Goal: Information Seeking & Learning: Learn about a topic

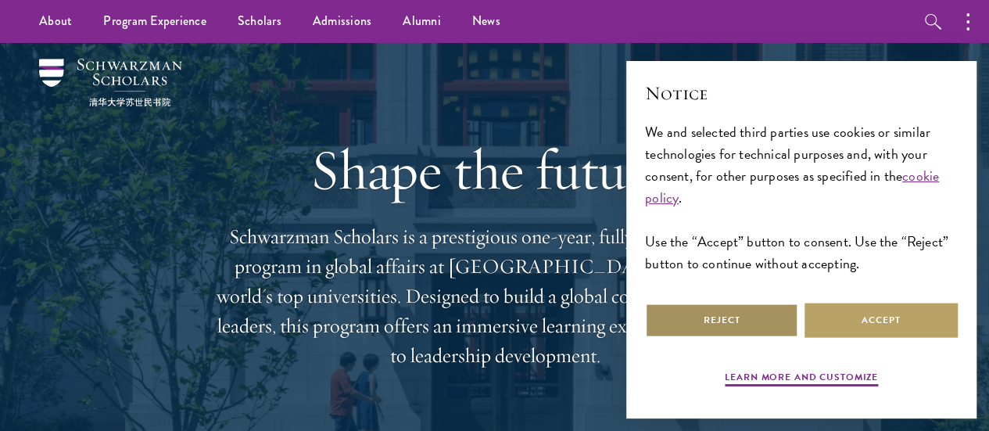
click at [770, 309] on button "Reject" at bounding box center [721, 319] width 153 height 35
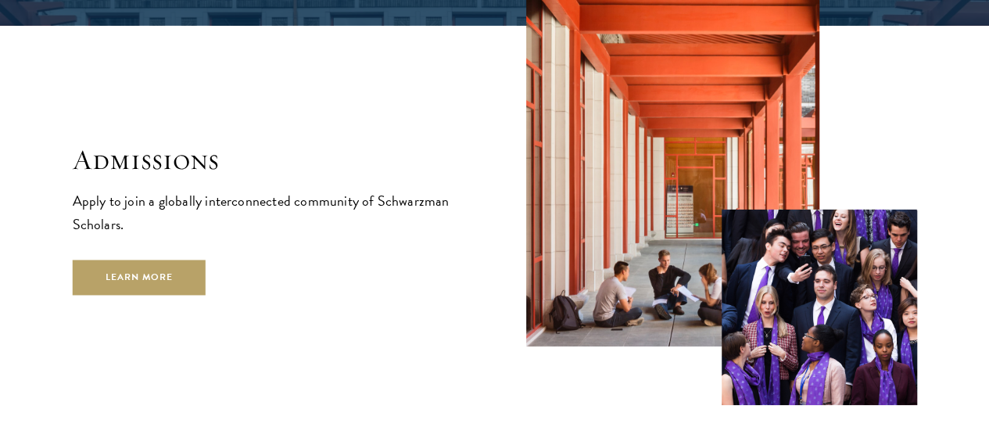
scroll to position [2657, 0]
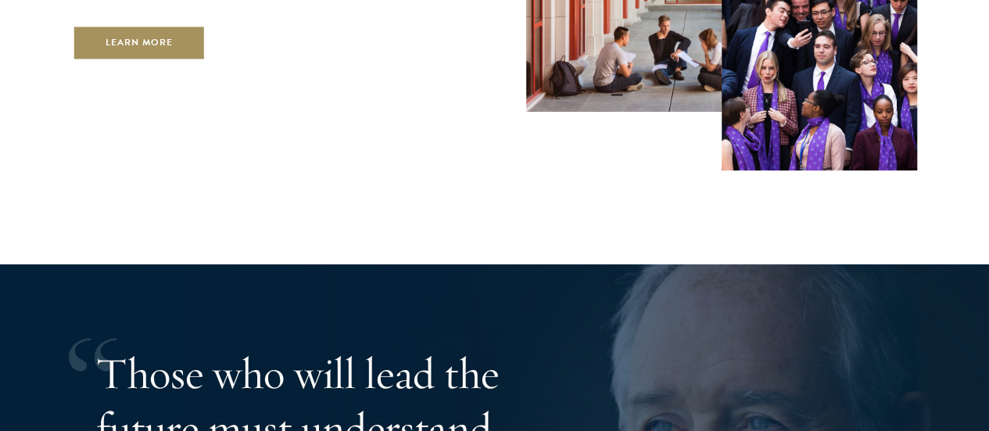
click at [206, 59] on link "Learn More" at bounding box center [140, 42] width 134 height 35
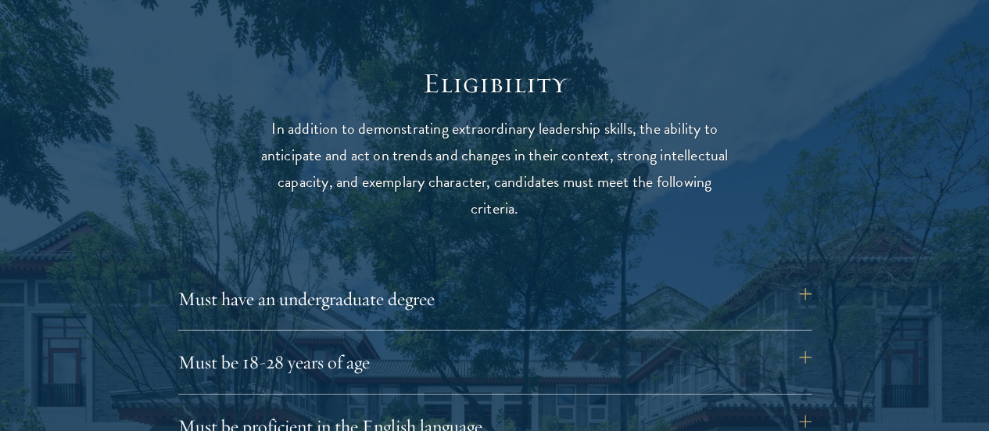
scroll to position [2032, 0]
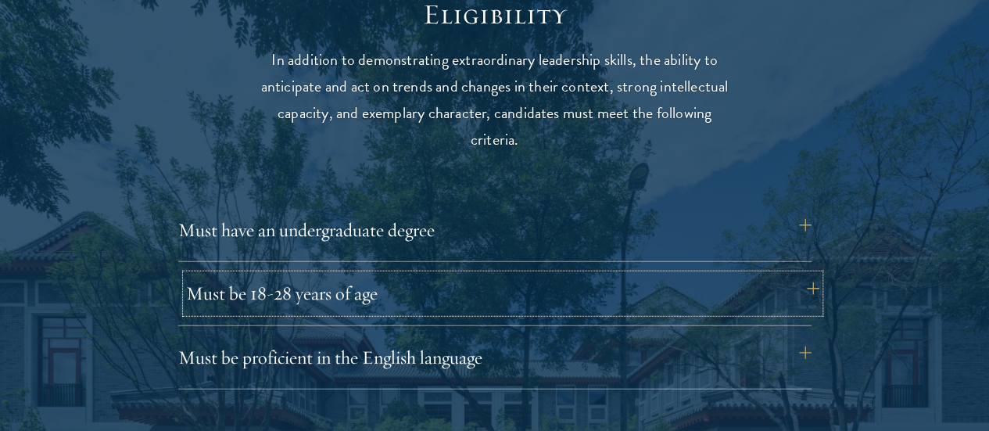
click at [443, 274] on button "Must be 18-28 years of age" at bounding box center [502, 293] width 633 height 38
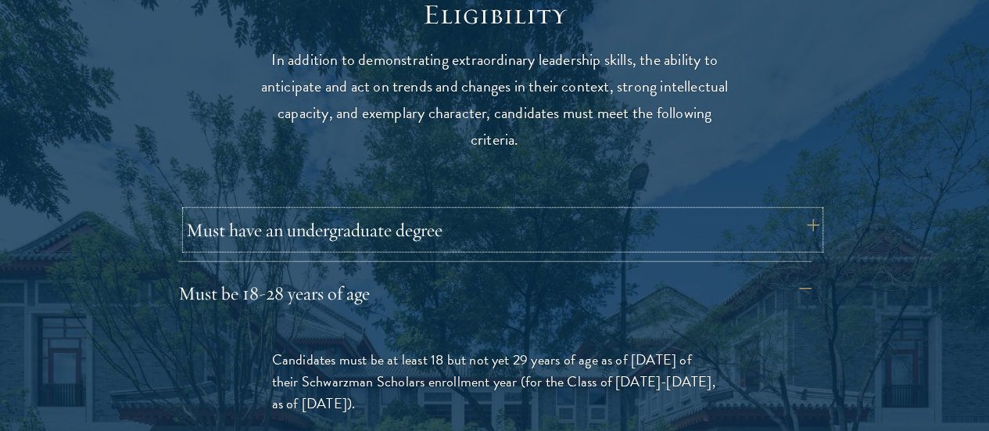
click at [442, 216] on button "Must have an undergraduate degree" at bounding box center [502, 230] width 633 height 38
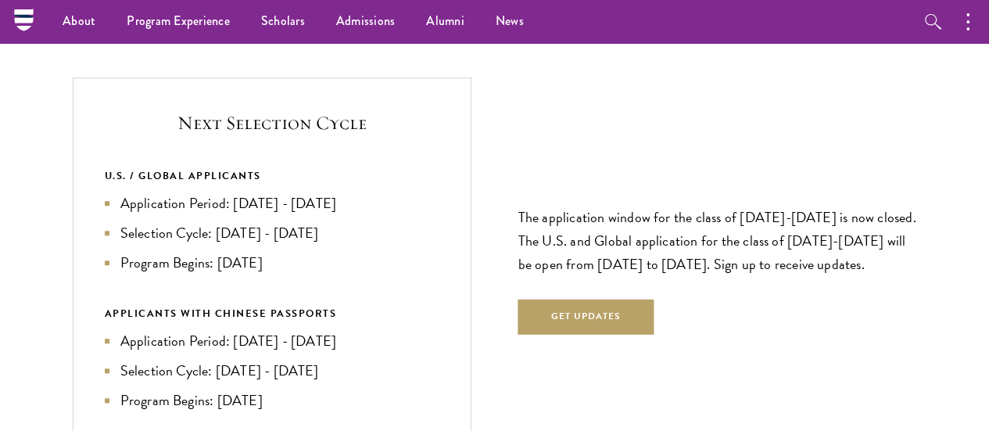
scroll to position [3439, 0]
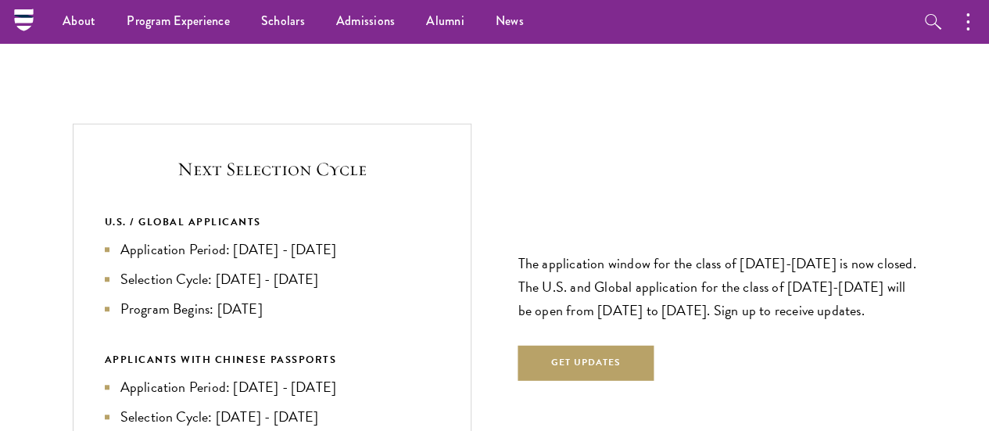
drag, startPoint x: 209, startPoint y: 81, endPoint x: 356, endPoint y: 243, distance: 218.6
click at [356, 243] on div "Next Selection Cycle U.S. / GLOBAL APPLICANTS Application Period: [DATE] - [DAT…" at bounding box center [272, 309] width 399 height 372
copy div "Next Selection Cycle U.S. / GLOBAL APPLICANTS Application Period: [DATE] - [DAT…"
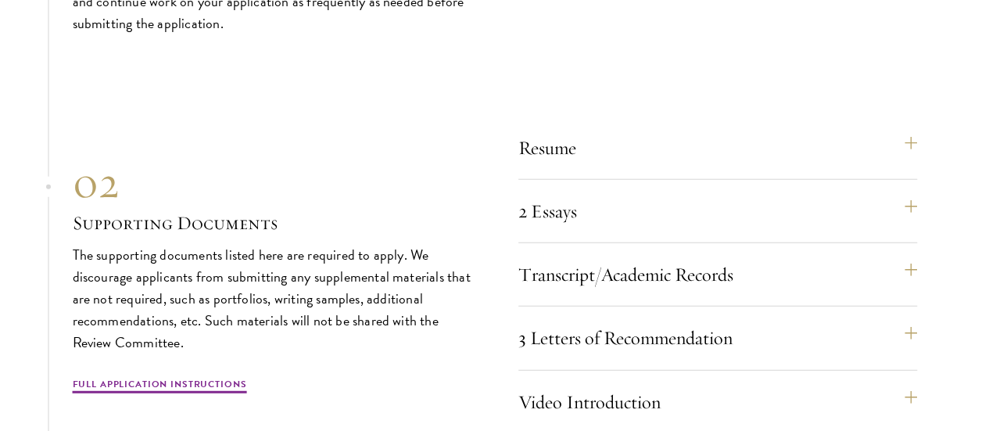
scroll to position [4924, 0]
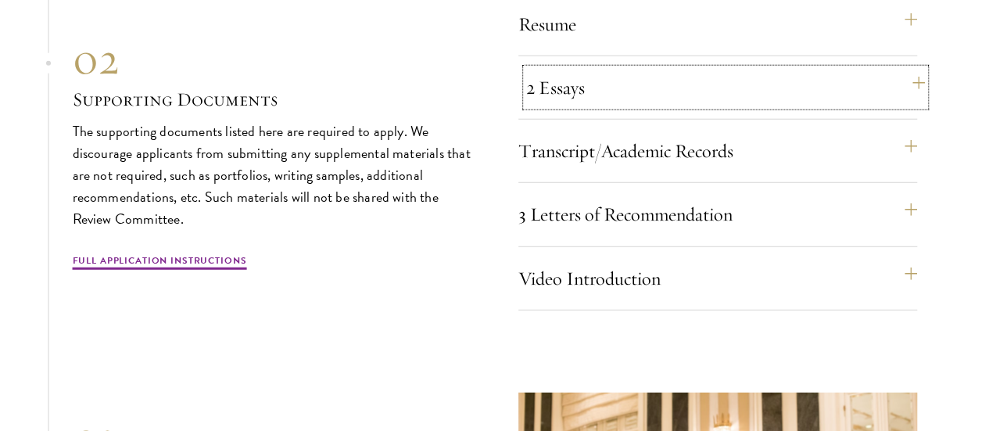
click at [552, 106] on button "2 Essays" at bounding box center [725, 88] width 399 height 38
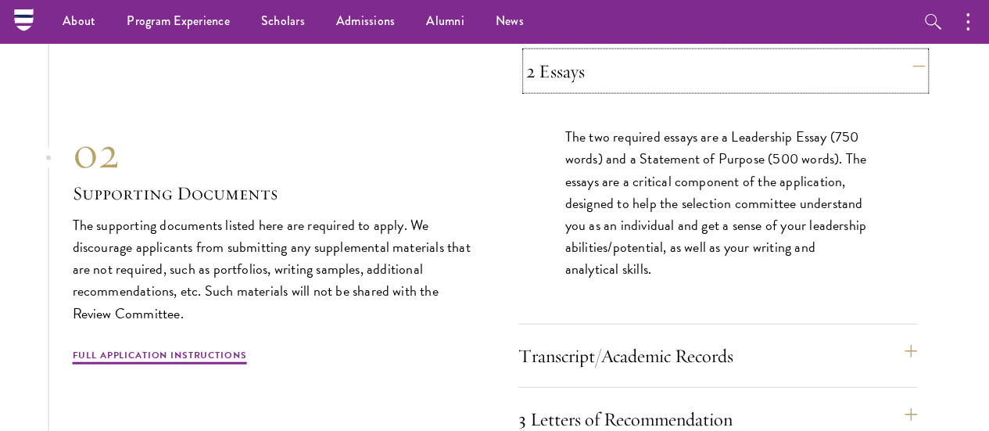
scroll to position [4781, 0]
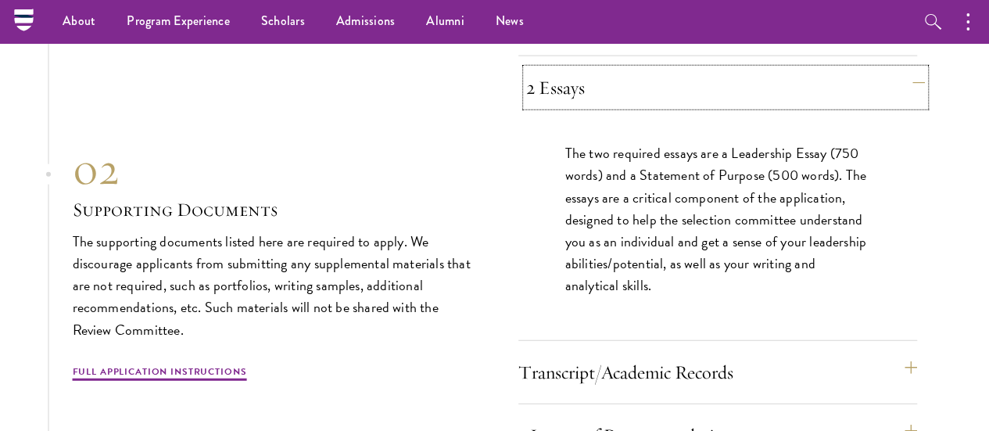
click at [589, 106] on button "2 Essays" at bounding box center [725, 88] width 399 height 38
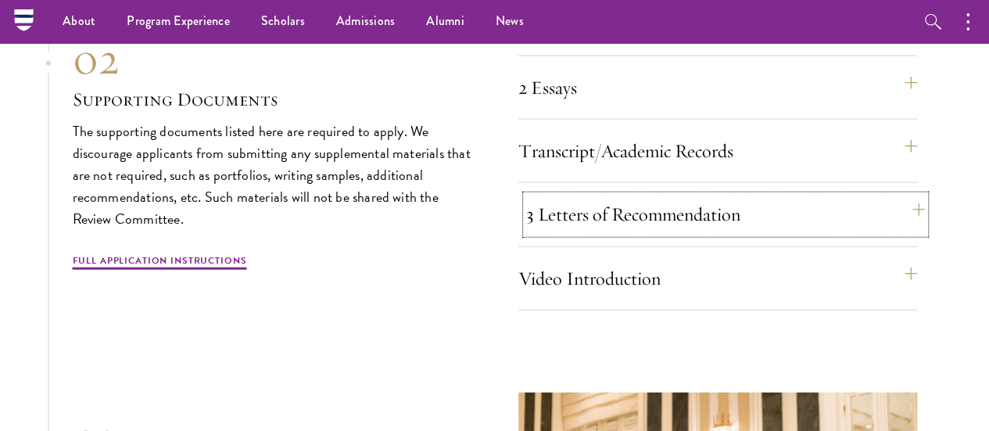
click at [569, 233] on button "3 Letters of Recommendation" at bounding box center [725, 214] width 399 height 38
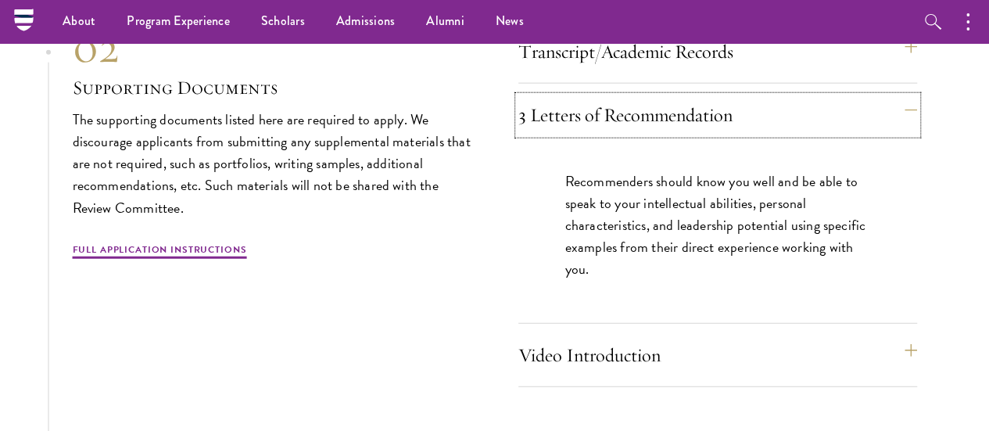
scroll to position [4937, 0]
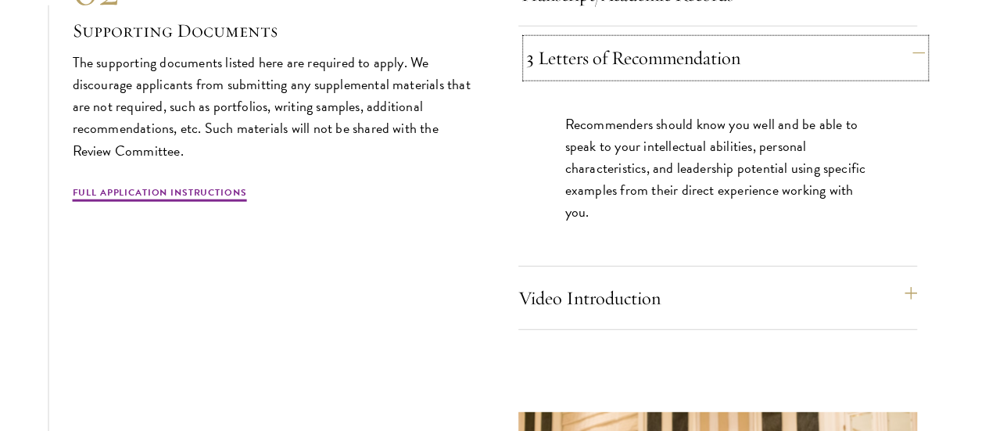
click at [593, 77] on button "3 Letters of Recommendation" at bounding box center [725, 58] width 399 height 38
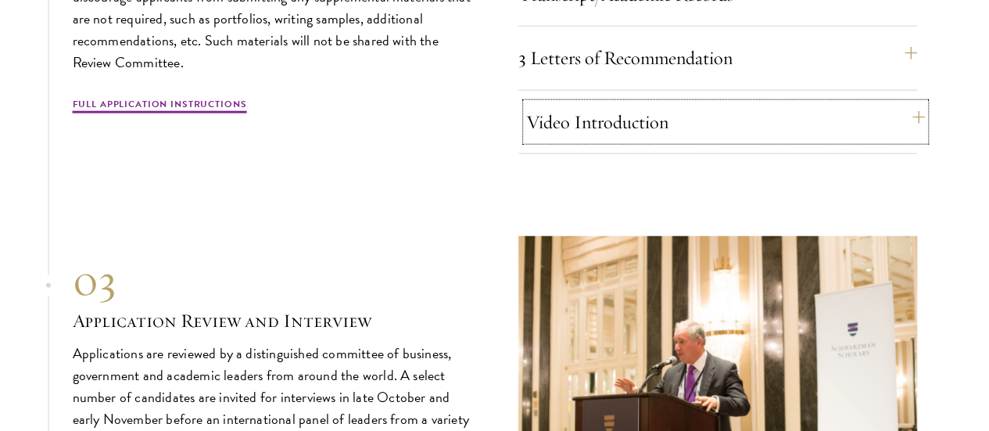
click at [629, 141] on button "Video Introduction" at bounding box center [725, 122] width 399 height 38
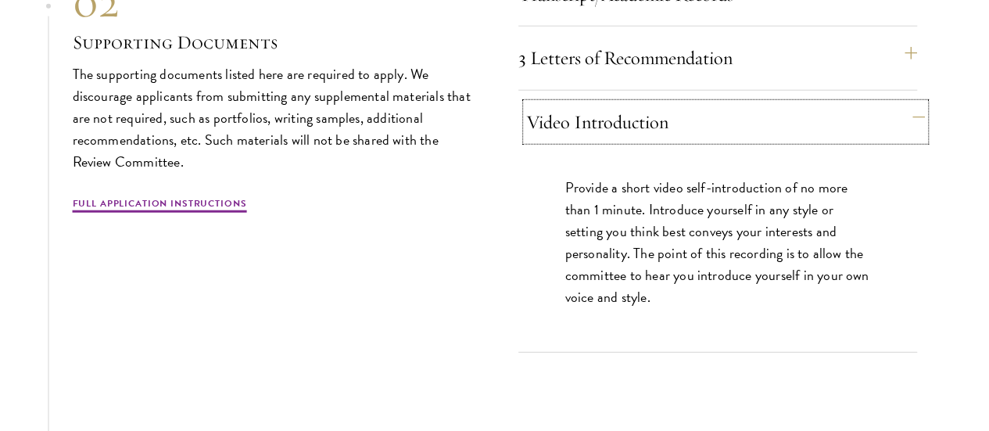
click at [637, 141] on button "Video Introduction" at bounding box center [725, 122] width 399 height 38
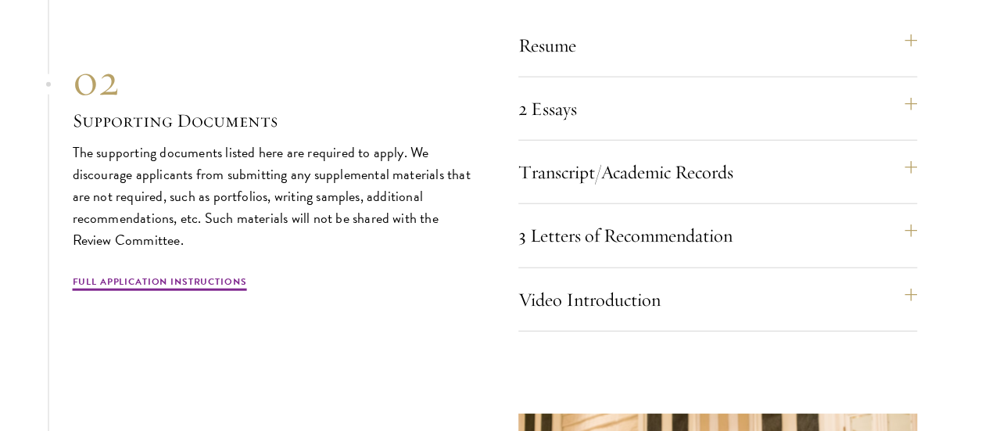
scroll to position [4859, 0]
